Goal: Communication & Community: Answer question/provide support

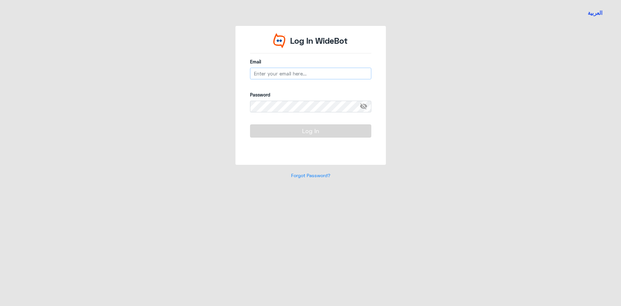
type input "[EMAIL_ADDRESS][DOMAIN_NAME]"
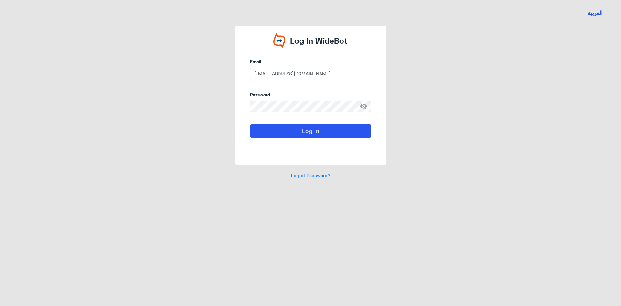
click at [229, 119] on div "Log In WideBot Email [EMAIL_ADDRESS][DOMAIN_NAME] Password visibility_off Log I…" at bounding box center [310, 106] width 369 height 160
click at [274, 126] on button "Log In" at bounding box center [310, 130] width 121 height 13
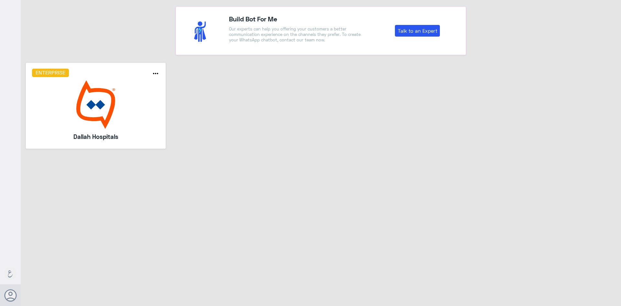
click at [89, 103] on img at bounding box center [96, 104] width 128 height 49
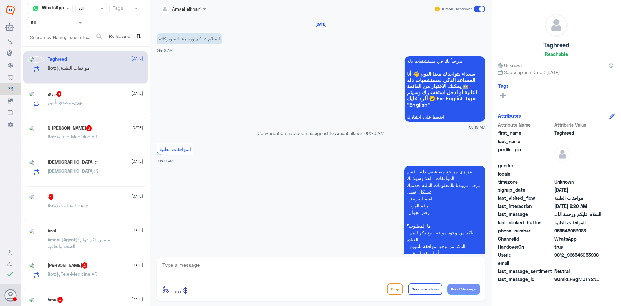
scroll to position [102, 0]
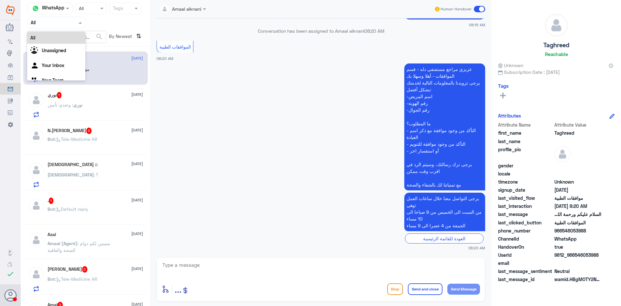
click at [59, 21] on input "text" at bounding box center [49, 22] width 36 height 7
click at [55, 68] on Inbox "Your Inbox" at bounding box center [53, 65] width 23 height 6
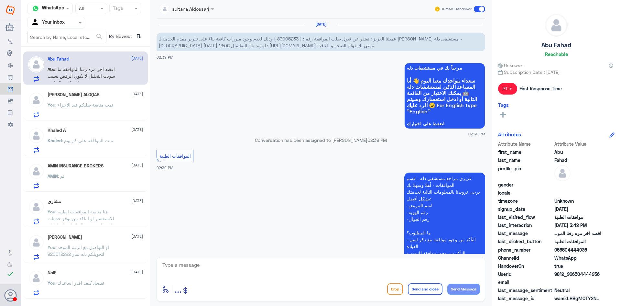
scroll to position [351, 0]
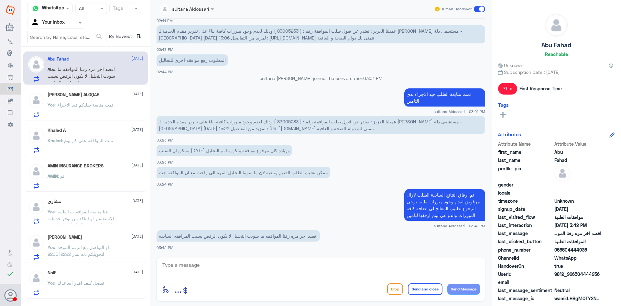
click at [61, 22] on input "text" at bounding box center [49, 22] width 36 height 7
click at [66, 74] on div "Your Team" at bounding box center [56, 72] width 58 height 15
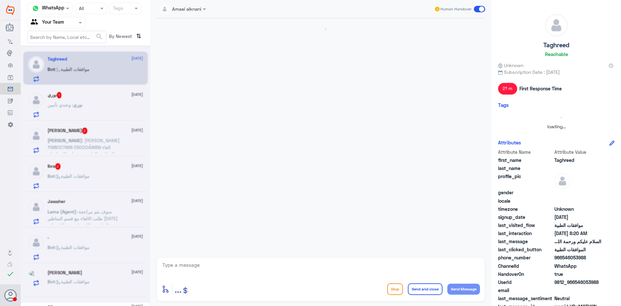
scroll to position [102, 0]
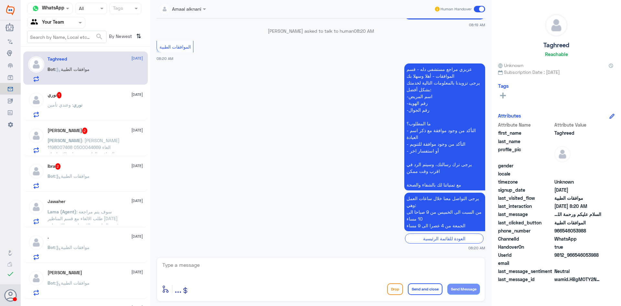
click at [338, 270] on textarea at bounding box center [321, 268] width 318 height 16
type textarea "l"
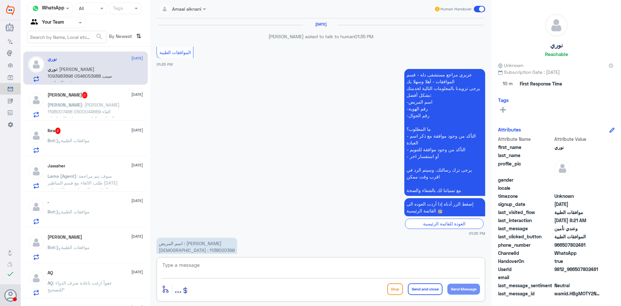
scroll to position [530, 0]
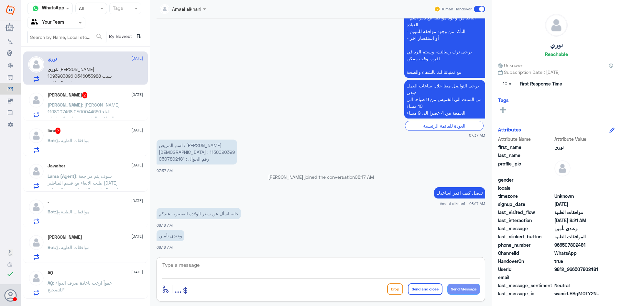
click at [224, 269] on textarea at bounding box center [321, 268] width 318 height 16
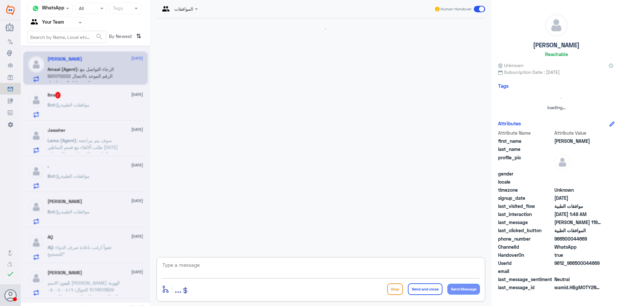
scroll to position [509, 0]
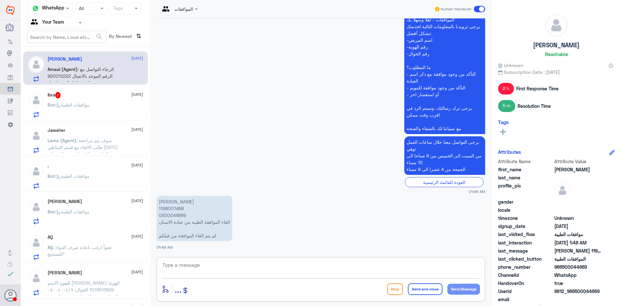
click at [171, 210] on p "[PERSON_NAME] 1198007468 0500044669 الغاء الموافقة الطبية من عيادة الاسنان لم ي…" at bounding box center [195, 218] width 76 height 45
copy p "1198007468"
click at [254, 273] on textarea at bounding box center [321, 268] width 318 height 16
type textarea "من فضلك زودني برقم الطلب"
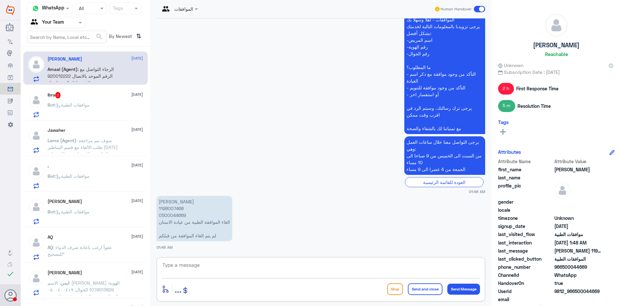
scroll to position [530, 0]
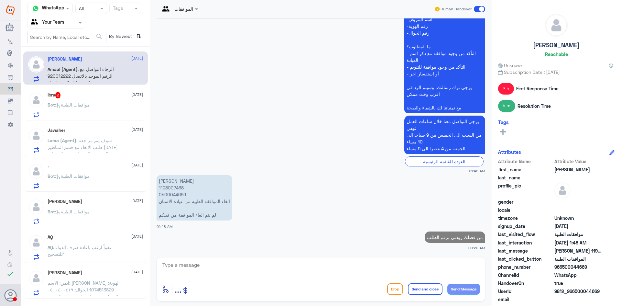
click at [112, 102] on div "Ibra 2 [DATE] Bot : موافقات الطبية" at bounding box center [95, 105] width 95 height 26
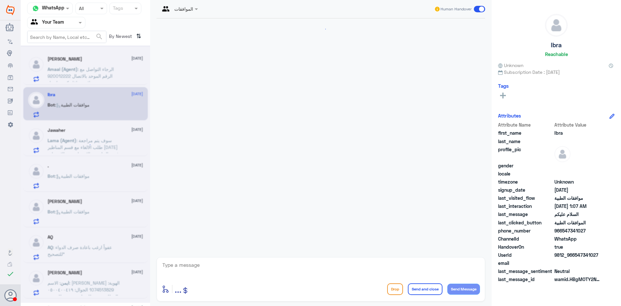
scroll to position [114, 0]
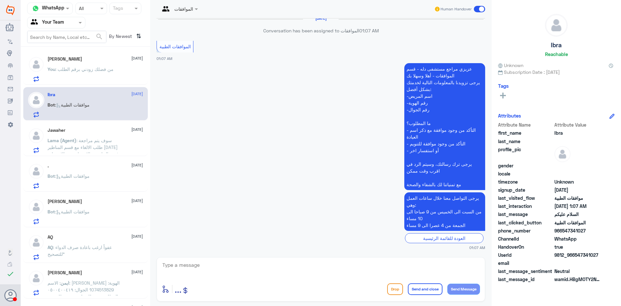
click at [304, 264] on textarea at bounding box center [321, 268] width 318 height 16
type textarea "مرحبا كيف اقدر اساعدك"
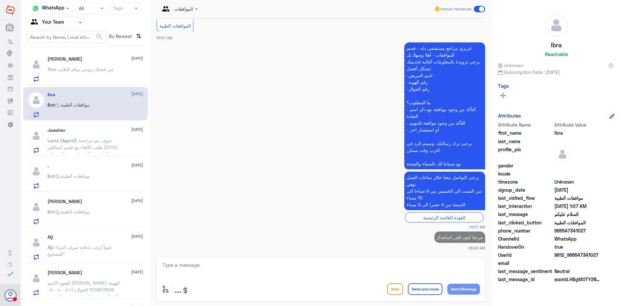
click at [102, 139] on span ": سوف يتم مراجعة طلب الالغاء مع قسم المناظير [DATE] في حال لم يتم الاستفاده من …" at bounding box center [83, 151] width 71 height 26
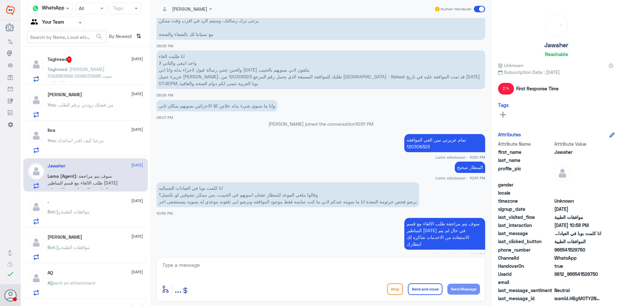
click at [92, 72] on span ": [PERSON_NAME] 1093983896 0546053988 سبب رفض الموافقه" at bounding box center [80, 75] width 64 height 19
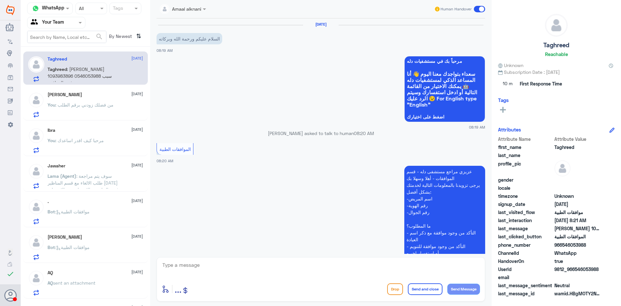
scroll to position [145, 0]
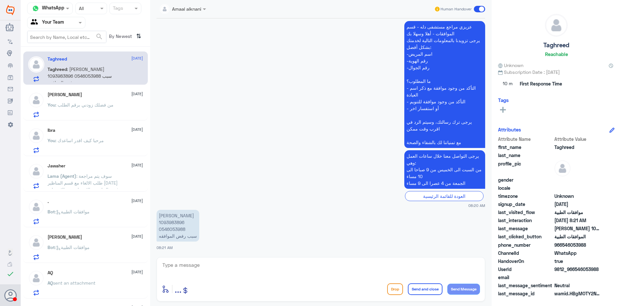
click at [172, 223] on p "[PERSON_NAME] 1093983896 0546053988 سبب رفض الموافقه" at bounding box center [178, 226] width 43 height 32
copy p "1093983896"
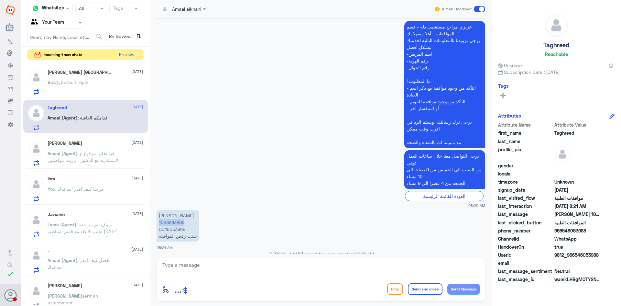
scroll to position [345, 0]
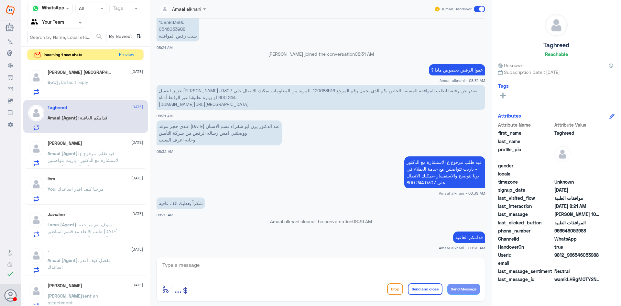
click at [86, 82] on span ": Default reply" at bounding box center [71, 82] width 33 height 6
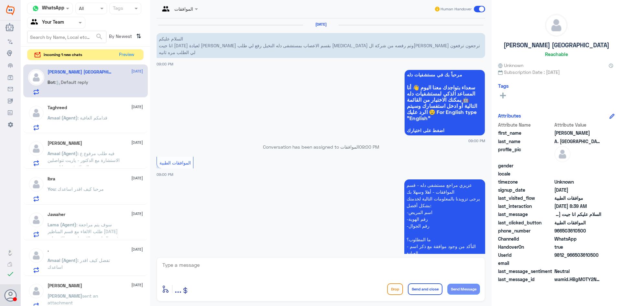
scroll to position [275, 0]
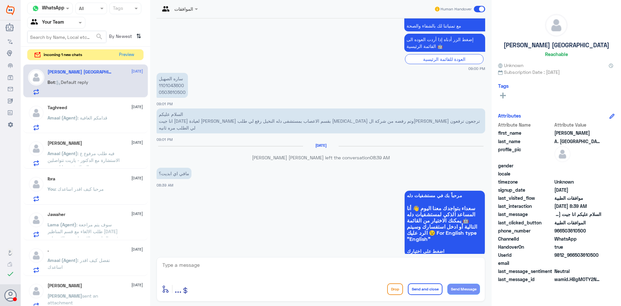
click at [176, 79] on p "ساره الصهيل 1101043600 0503610500" at bounding box center [172, 85] width 31 height 25
copy p "1101043600"
click at [294, 270] on textarea at bounding box center [321, 268] width 318 height 16
click at [295, 258] on div "enter flow name ... Drop Send and close Send Message" at bounding box center [321, 279] width 329 height 44
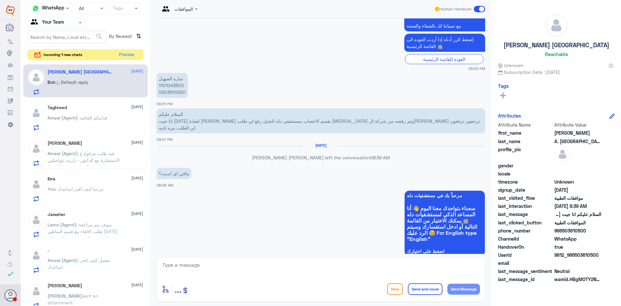
click at [284, 261] on textarea at bounding box center [321, 268] width 318 height 16
type textarea "j"
type textarea "تمت متابعة الطلب مره اخرى تحت الاجراء"
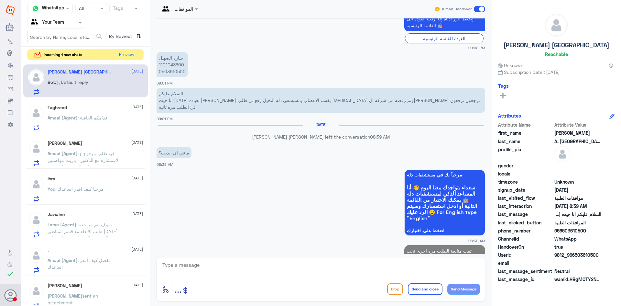
click at [81, 127] on p "Amaal (Agent) : قدامكم العافية" at bounding box center [78, 122] width 60 height 16
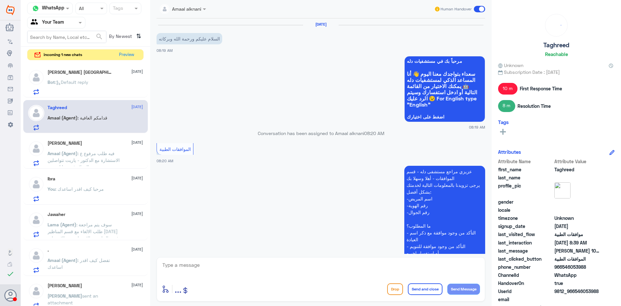
scroll to position [345, 0]
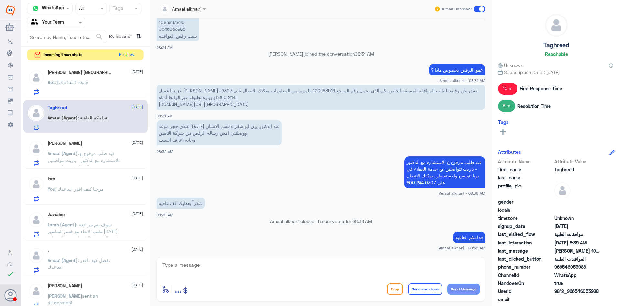
click at [101, 73] on div "[PERSON_NAME] Alsaheel 1 [DATE]" at bounding box center [95, 72] width 95 height 6
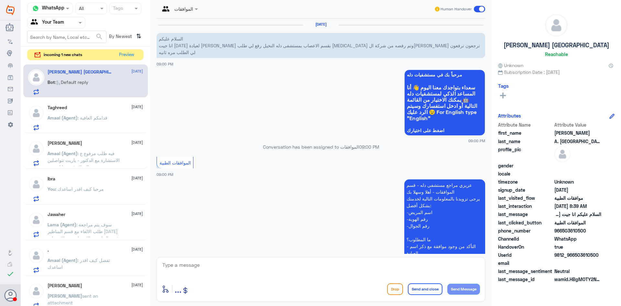
scroll to position [295, 0]
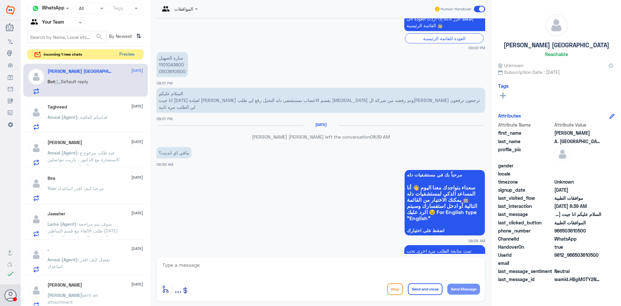
click at [126, 56] on button "Preview" at bounding box center [127, 55] width 20 height 10
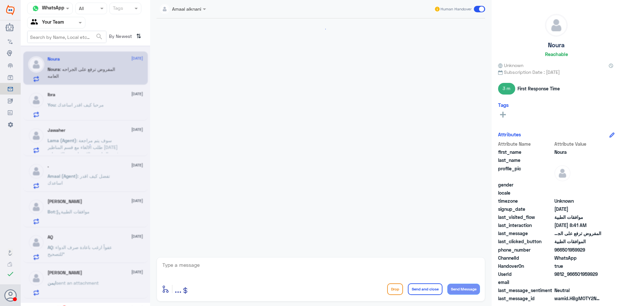
scroll to position [228, 0]
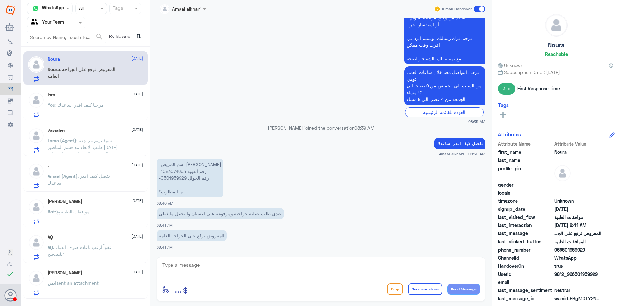
click at [172, 172] on p "-اسم المريض [PERSON_NAME] -رقم الهوية 1083574663 -رقم الجوال 0501959929 ما المط…" at bounding box center [190, 178] width 67 height 39
copy p "1083574663"
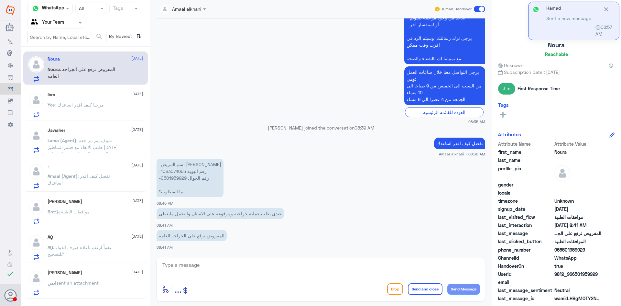
click at [247, 265] on textarea at bounding box center [321, 268] width 318 height 16
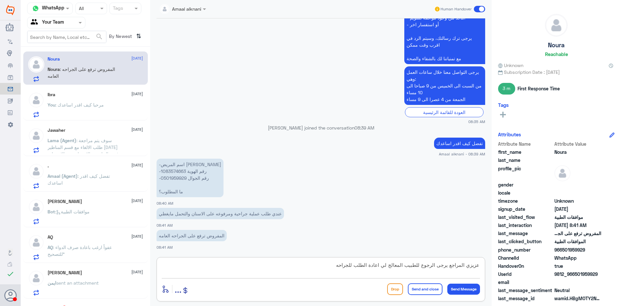
type textarea "عزيزي المراجع يرجى الرجوع للطبيب المعالج لي اعادة الطلب للجراحه"
